Goal: Information Seeking & Learning: Learn about a topic

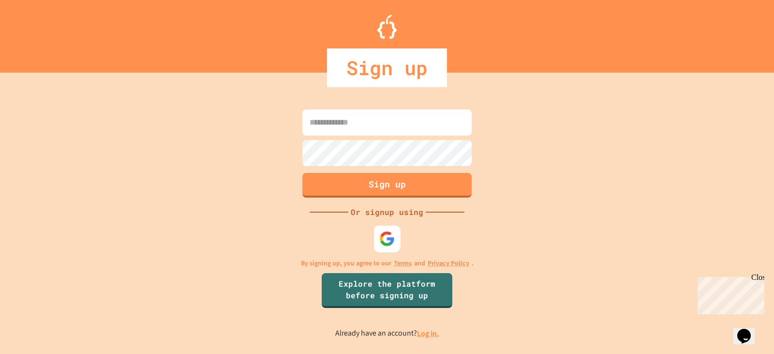
click at [386, 242] on img at bounding box center [387, 238] width 16 height 16
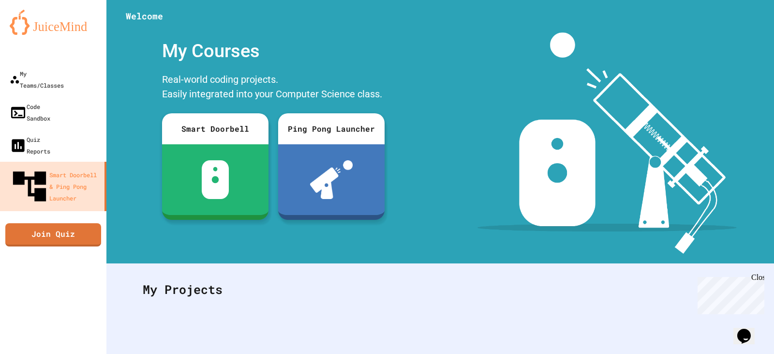
click at [696, 24] on icon "My Account" at bounding box center [745, 24] width 0 height 0
click at [566, 353] on div at bounding box center [387, 354] width 774 height 0
click at [62, 65] on link "My Teams/Classes" at bounding box center [54, 79] width 110 height 34
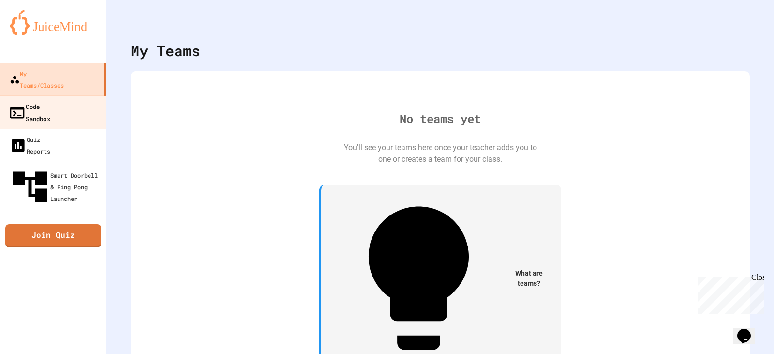
click at [50, 100] on div "Code Sandbox" at bounding box center [29, 112] width 42 height 24
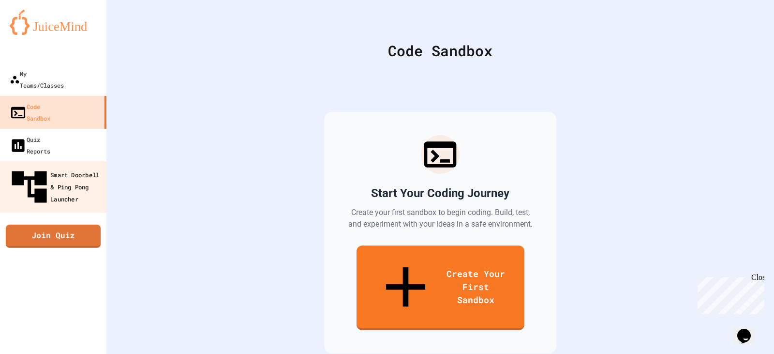
click at [55, 166] on div "Smart Doorbell & Ping Pong Launcher" at bounding box center [56, 187] width 96 height 42
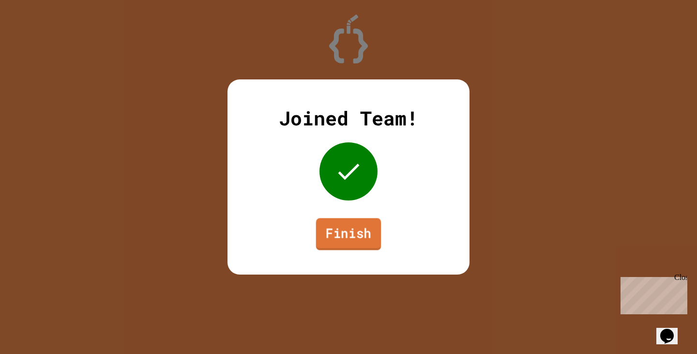
click at [350, 246] on link "Finish" at bounding box center [348, 234] width 65 height 32
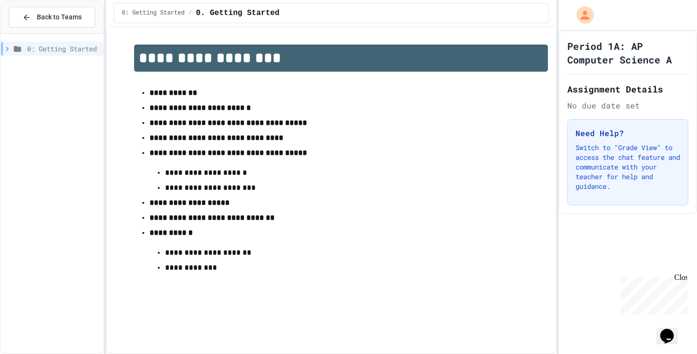
drag, startPoint x: 294, startPoint y: 4, endPoint x: 214, endPoint y: 15, distance: 81.1
click at [214, 15] on span "0. Getting Started" at bounding box center [238, 13] width 84 height 12
click at [500, 3] on div "0: Getting Started / 0. Getting Started" at bounding box center [331, 13] width 435 height 20
click at [143, 334] on div "**********" at bounding box center [331, 190] width 450 height 328
click at [315, 224] on p "**********" at bounding box center [341, 217] width 383 height 13
